Goal: Find specific page/section: Find specific page/section

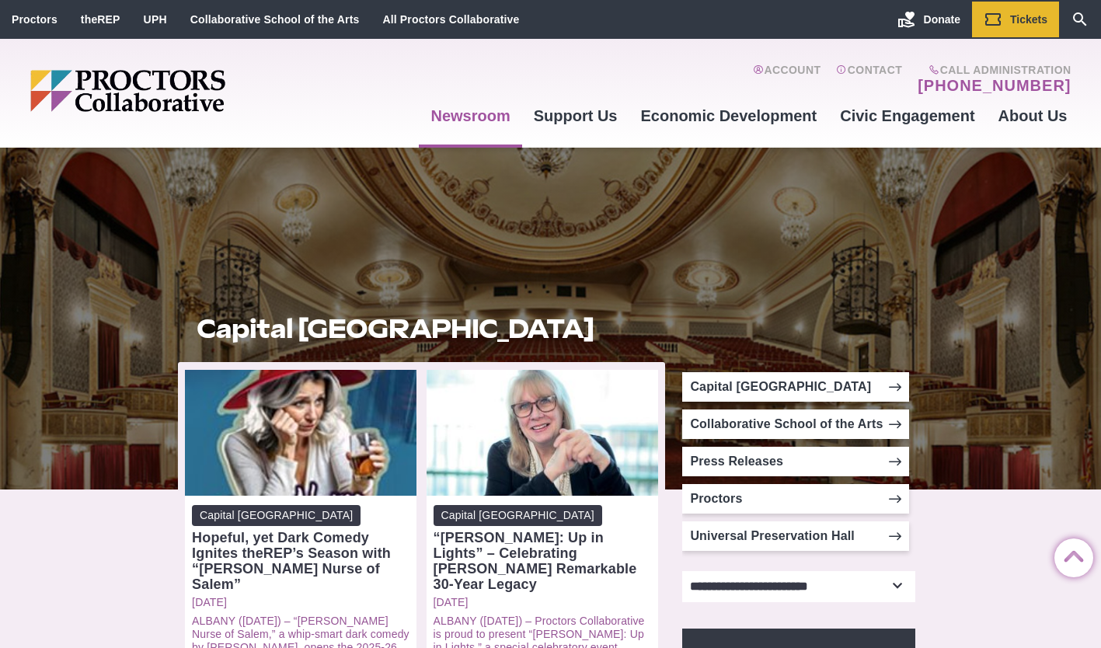
scroll to position [288, 0]
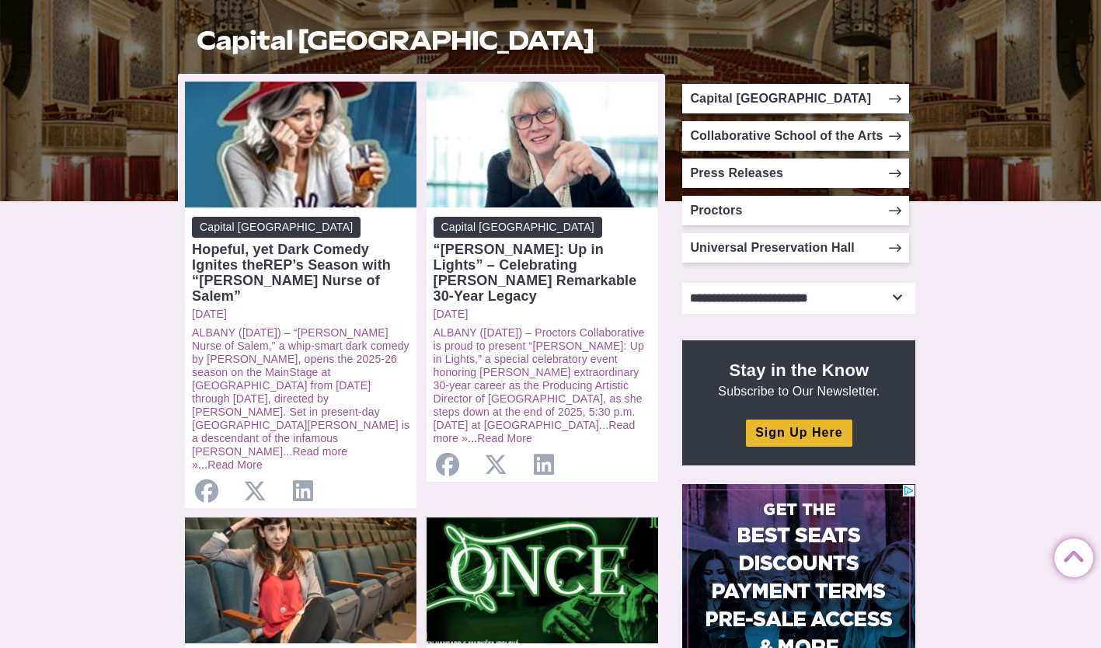
click at [804, 296] on select "**********" at bounding box center [798, 298] width 233 height 31
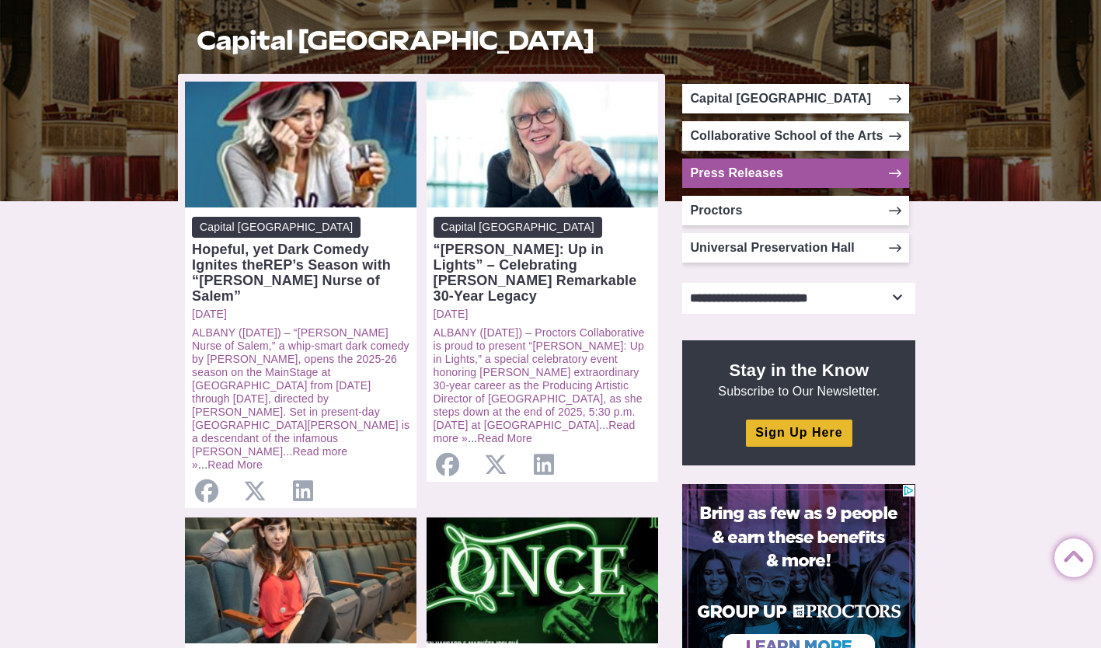
click at [779, 176] on link "Press Releases" at bounding box center [795, 173] width 227 height 30
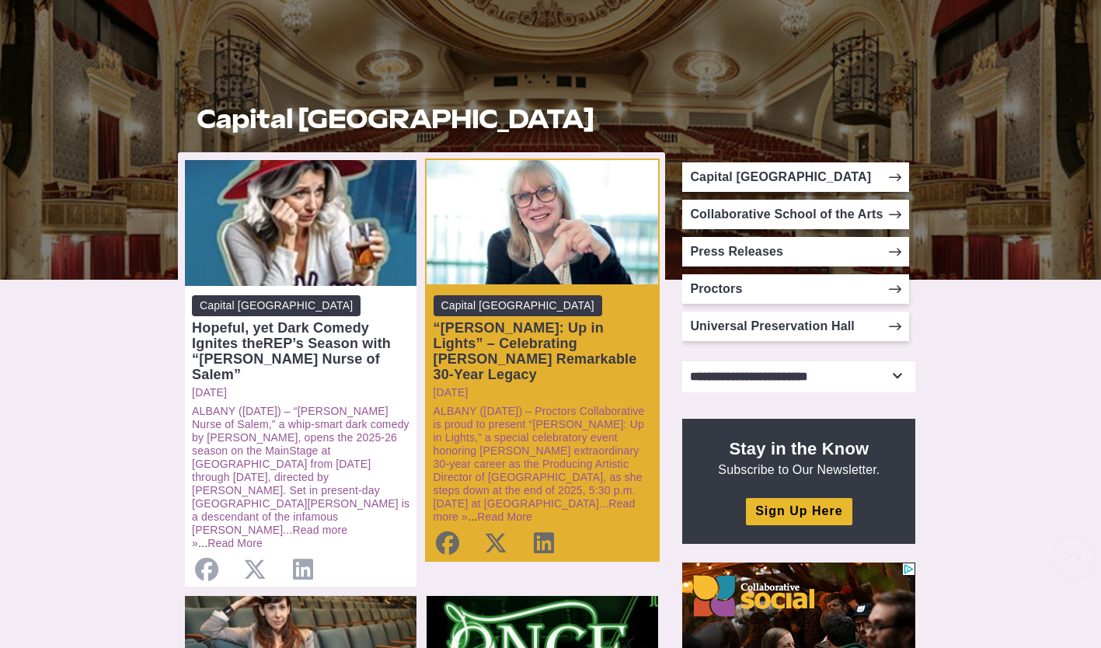
scroll to position [211, 0]
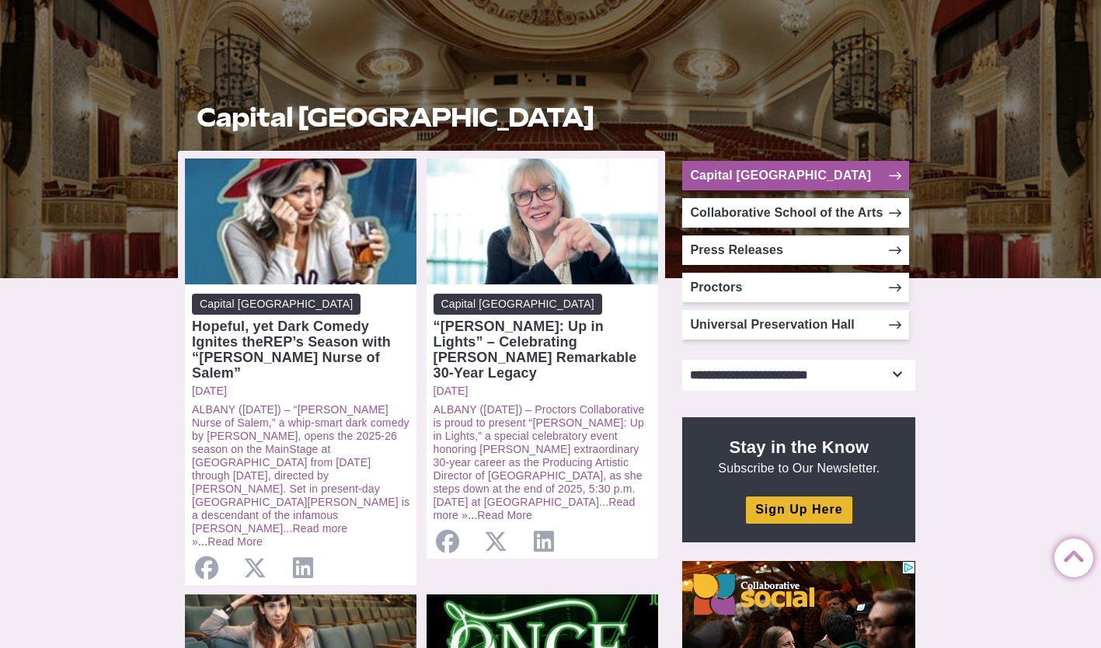
click at [849, 172] on link "Capital [GEOGRAPHIC_DATA]" at bounding box center [795, 176] width 227 height 30
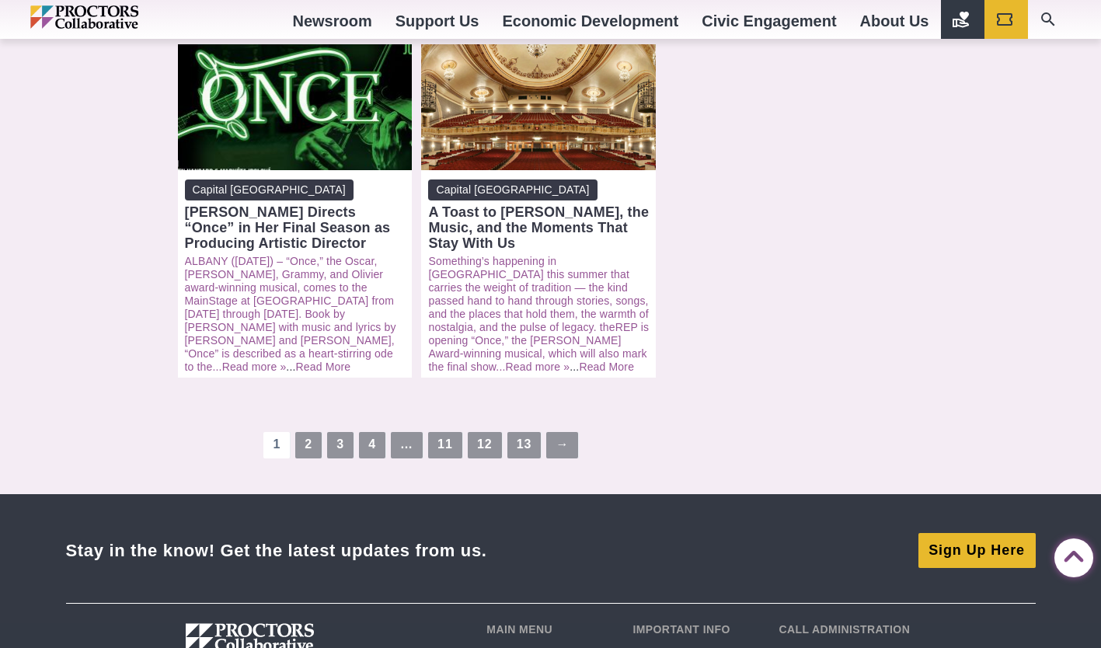
scroll to position [2049, 0]
